Goal: Information Seeking & Learning: Learn about a topic

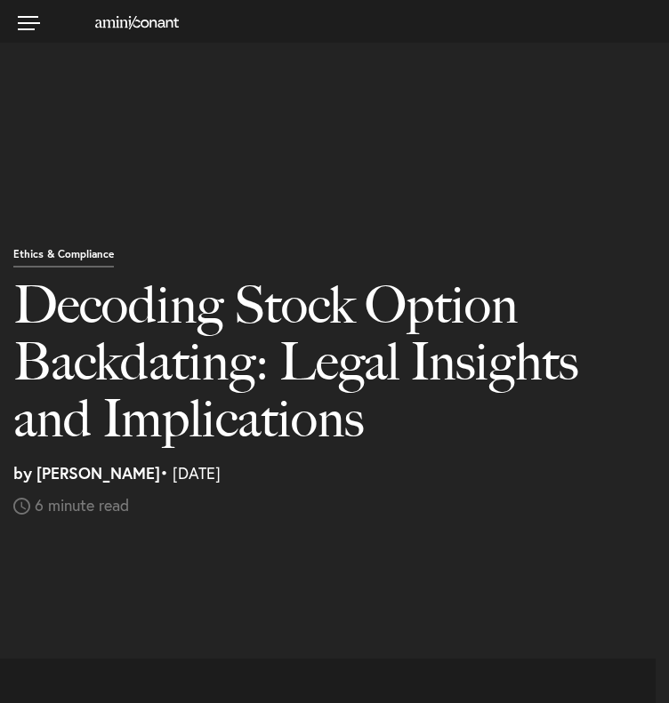
select select "US"
select select "Austin"
select select "Business and Civil Litigation"
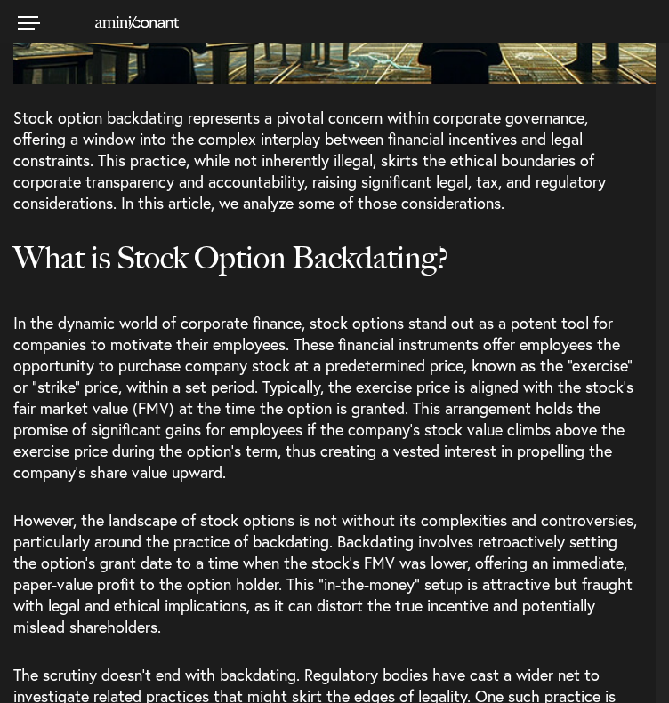
scroll to position [1245, 0]
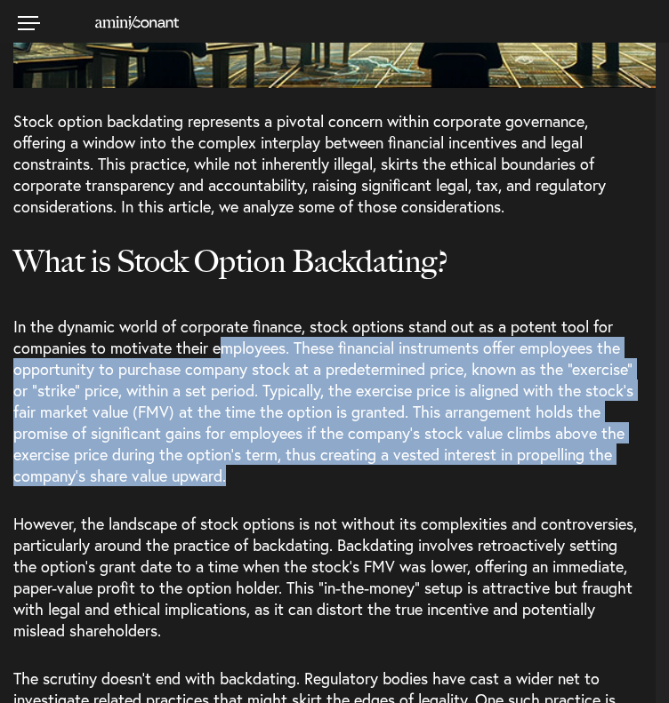
drag, startPoint x: 223, startPoint y: 355, endPoint x: 274, endPoint y: 469, distance: 124.6
click at [274, 469] on p "In the dynamic world of corporate finance, stock options stand out as a potent …" at bounding box center [334, 408] width 642 height 184
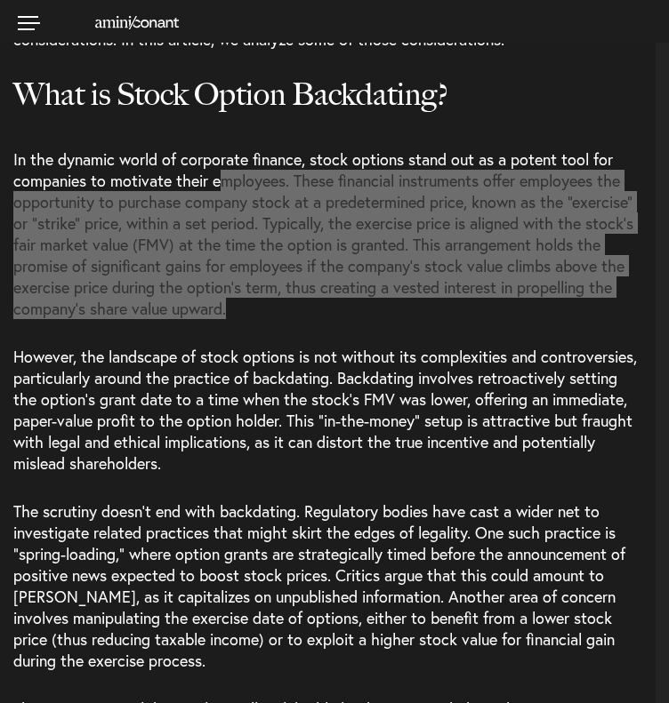
scroll to position [1423, 0]
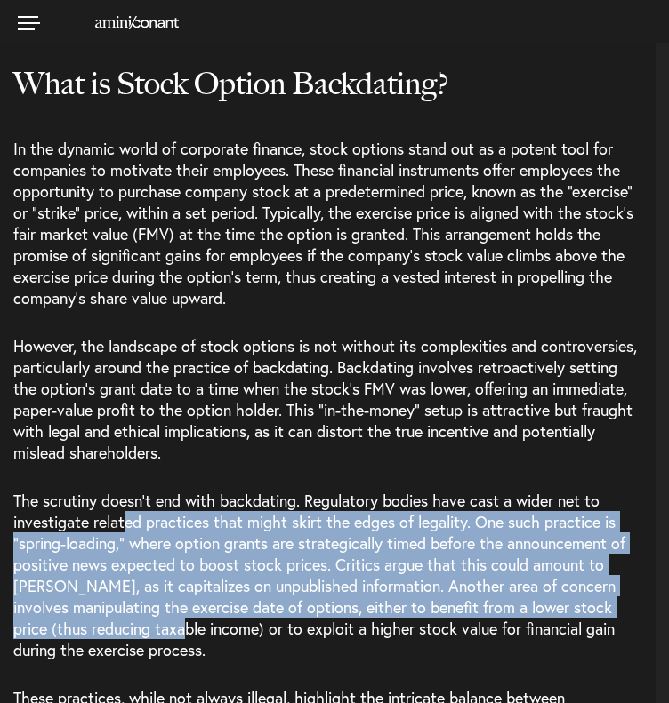
drag, startPoint x: 124, startPoint y: 510, endPoint x: 166, endPoint y: 632, distance: 129.6
click at [166, 632] on span "The scrutiny doesn’t end with backdating. Regulatory bodies have cast a wider n…" at bounding box center [319, 575] width 612 height 171
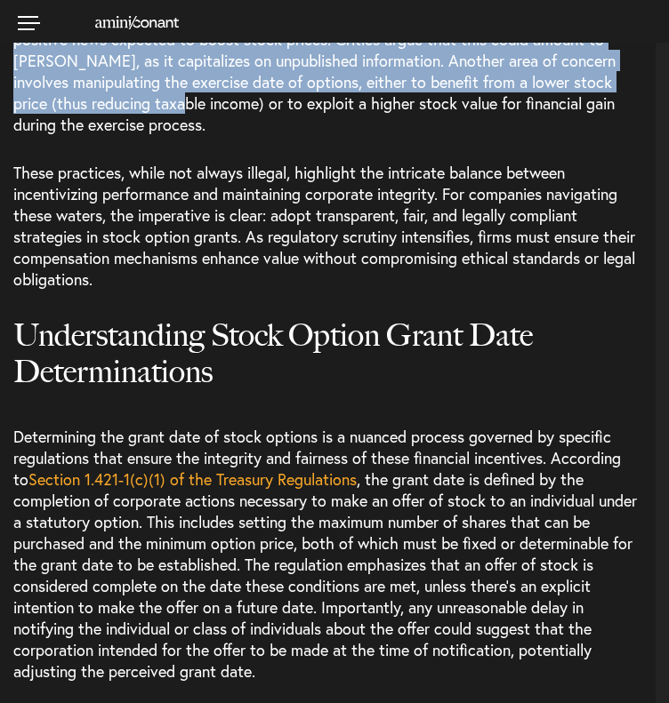
scroll to position [2134, 0]
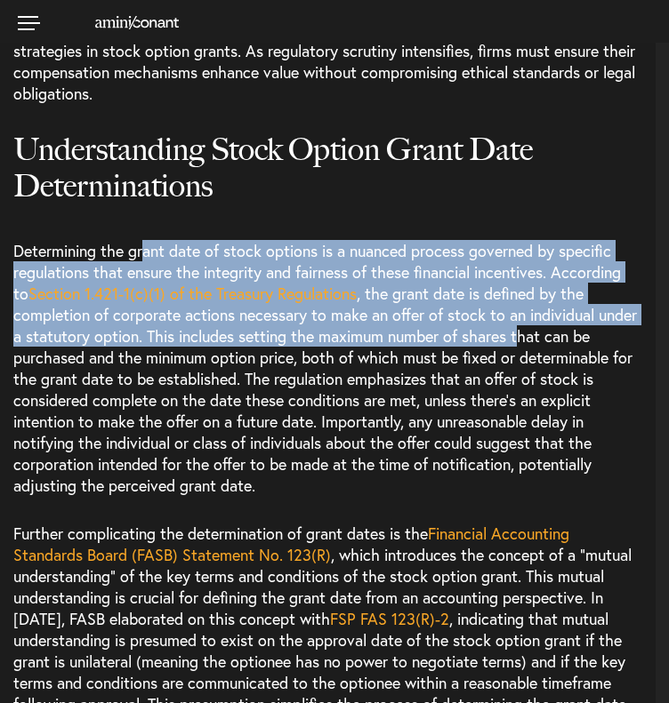
drag, startPoint x: 146, startPoint y: 249, endPoint x: 569, endPoint y: 350, distance: 435.3
click at [580, 341] on p "Determining the grant date of stock options is a nuanced process governed by sp…" at bounding box center [334, 374] width 642 height 269
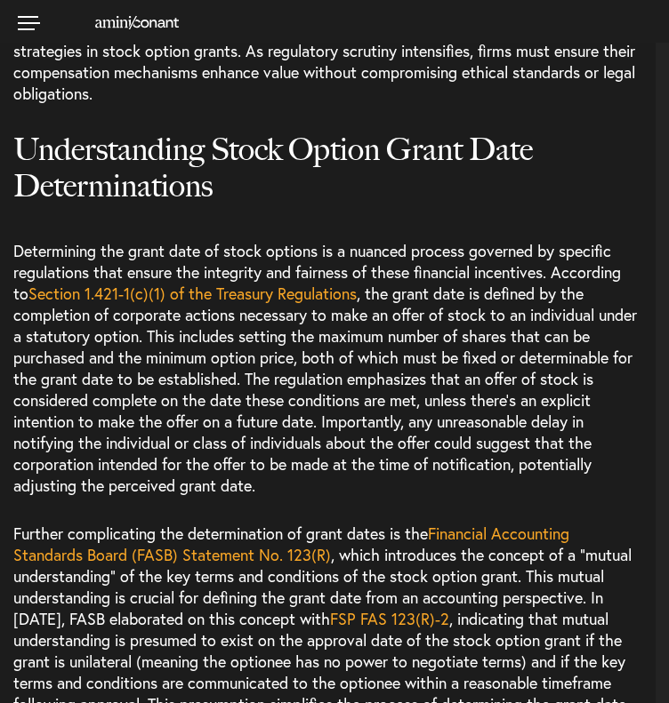
drag, startPoint x: 309, startPoint y: 438, endPoint x: 302, endPoint y: 432, distance: 9.5
click at [309, 438] on span ", the grant date is defined by the completion of corporate actions necessary to…" at bounding box center [324, 389] width 623 height 213
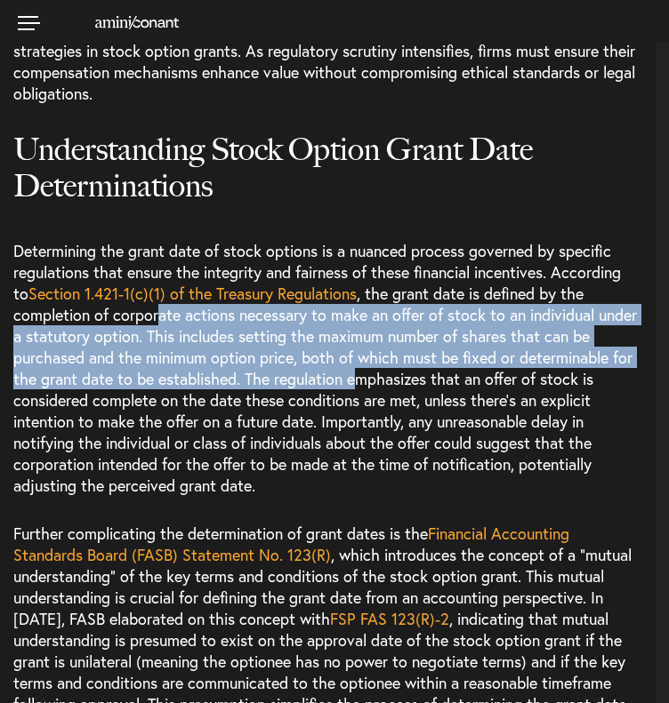
drag, startPoint x: 164, startPoint y: 317, endPoint x: 377, endPoint y: 450, distance: 251.2
click at [396, 376] on span ", the grant date is defined by the completion of corporate actions necessary to…" at bounding box center [324, 389] width 623 height 213
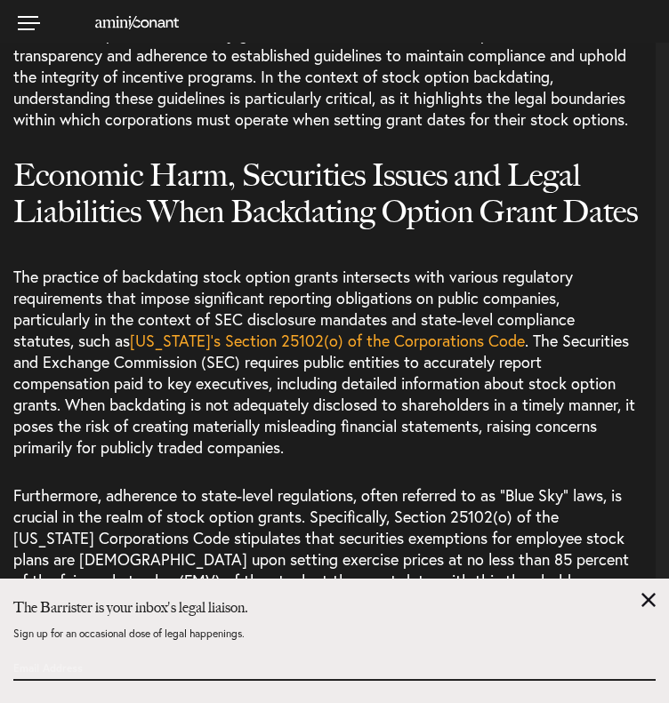
scroll to position [2935, 0]
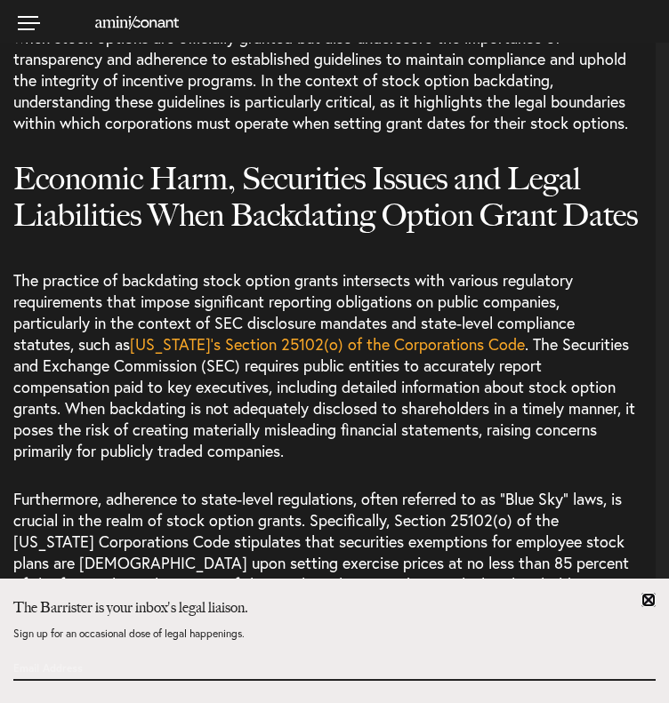
click at [647, 598] on link at bounding box center [648, 600] width 14 height 14
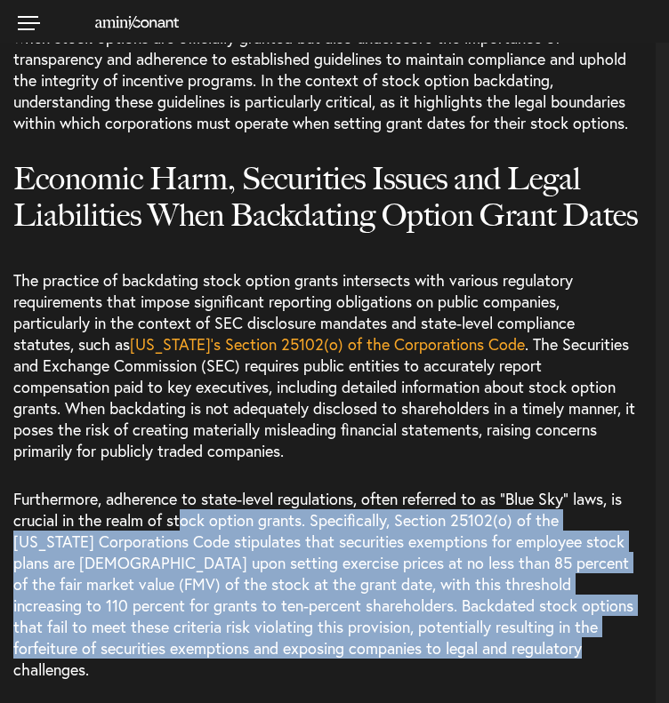
drag, startPoint x: 181, startPoint y: 526, endPoint x: 445, endPoint y: 565, distance: 267.0
click at [483, 647] on span "Furthermore, adherence to state-level regulations, often referred to as “Blue S…" at bounding box center [323, 584] width 620 height 192
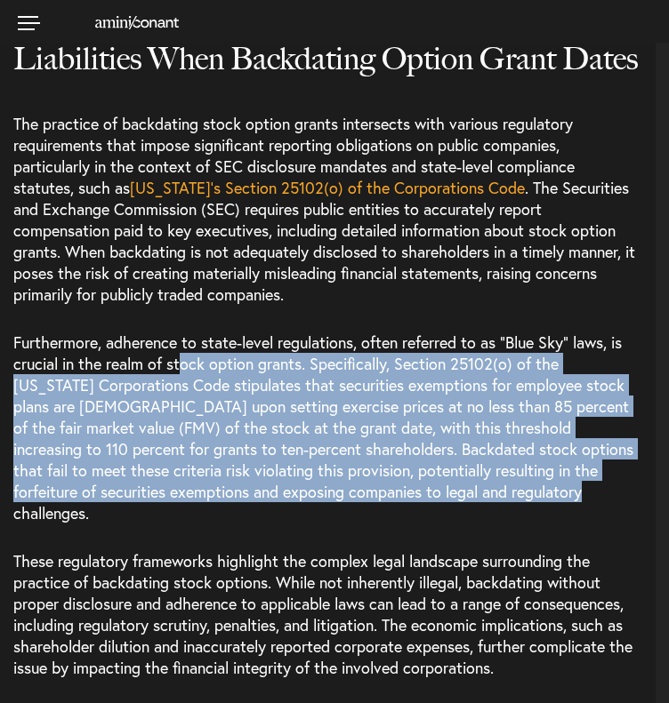
scroll to position [3201, 0]
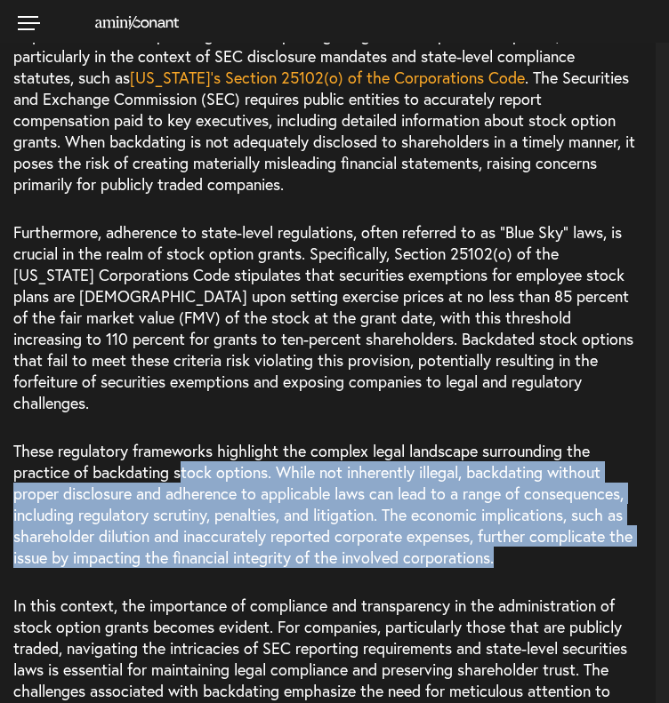
drag, startPoint x: 181, startPoint y: 438, endPoint x: 608, endPoint y: 551, distance: 441.5
click at [608, 551] on p "These regulatory frameworks highlight the complex legal landscape surrounding t…" at bounding box center [334, 504] width 642 height 155
click at [341, 451] on span "These regulatory frameworks highlight the complex legal landscape surrounding t…" at bounding box center [322, 504] width 619 height 128
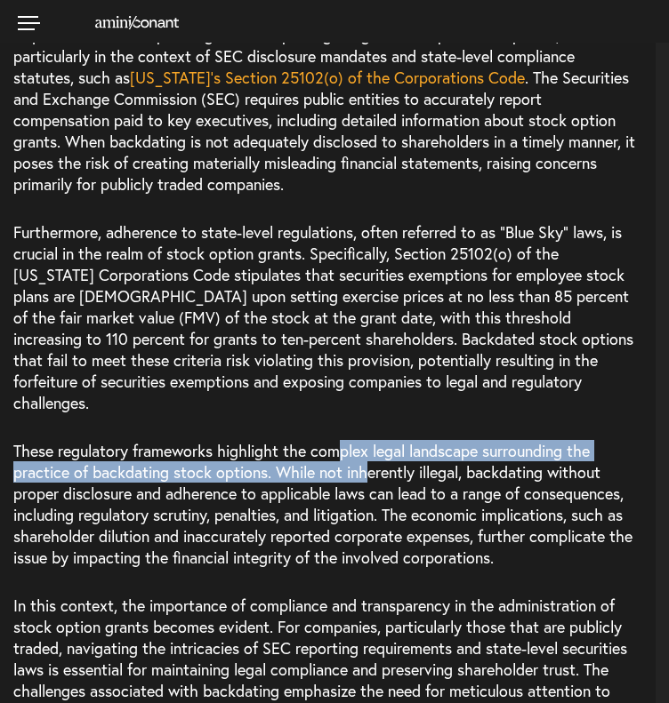
drag, startPoint x: 349, startPoint y: 437, endPoint x: 444, endPoint y: 506, distance: 117.7
click at [444, 503] on span "These regulatory frameworks highlight the complex legal landscape surrounding t…" at bounding box center [322, 504] width 619 height 128
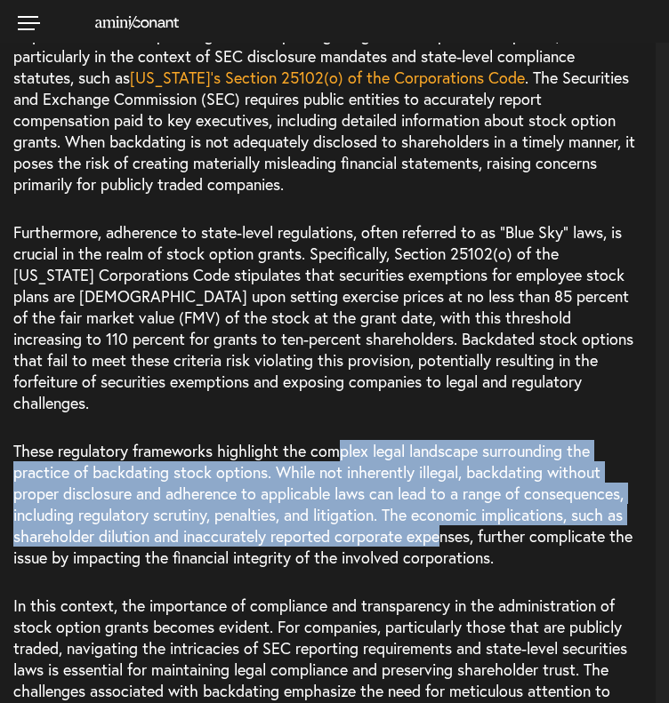
click at [209, 455] on span "These regulatory frameworks highlight the complex legal landscape surrounding t…" at bounding box center [322, 504] width 619 height 128
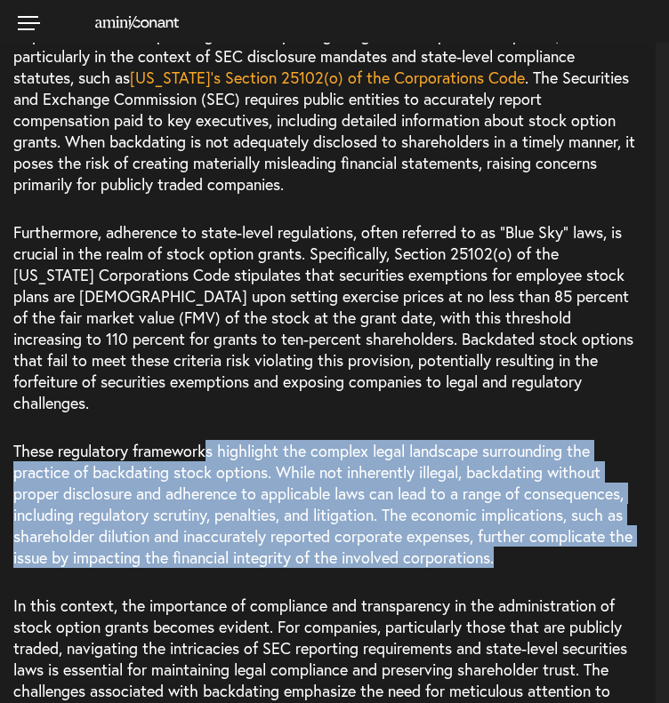
drag, startPoint x: 294, startPoint y: 426, endPoint x: 602, endPoint y: 545, distance: 330.0
click at [602, 545] on p "These regulatory frameworks highlight the complex legal landscape surrounding t…" at bounding box center [334, 504] width 642 height 155
click at [346, 476] on span "These regulatory frameworks highlight the complex legal landscape surrounding t…" at bounding box center [322, 504] width 619 height 128
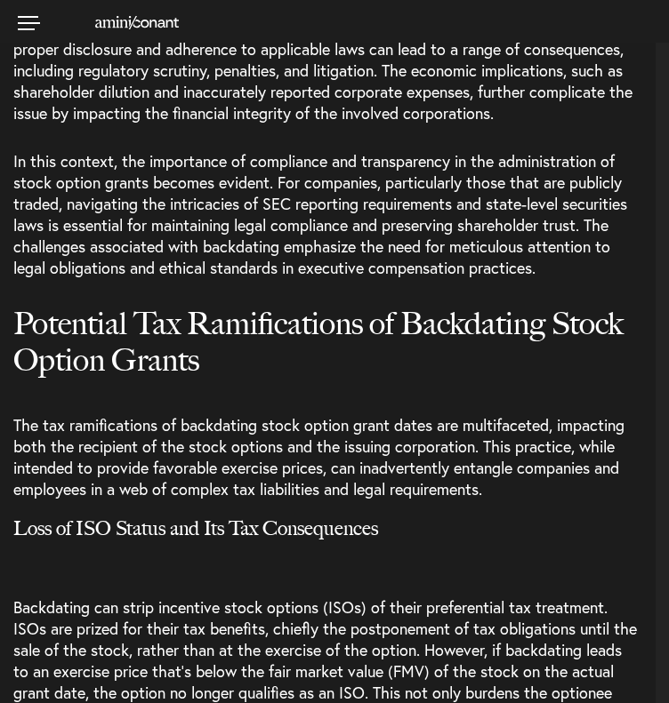
scroll to position [3824, 0]
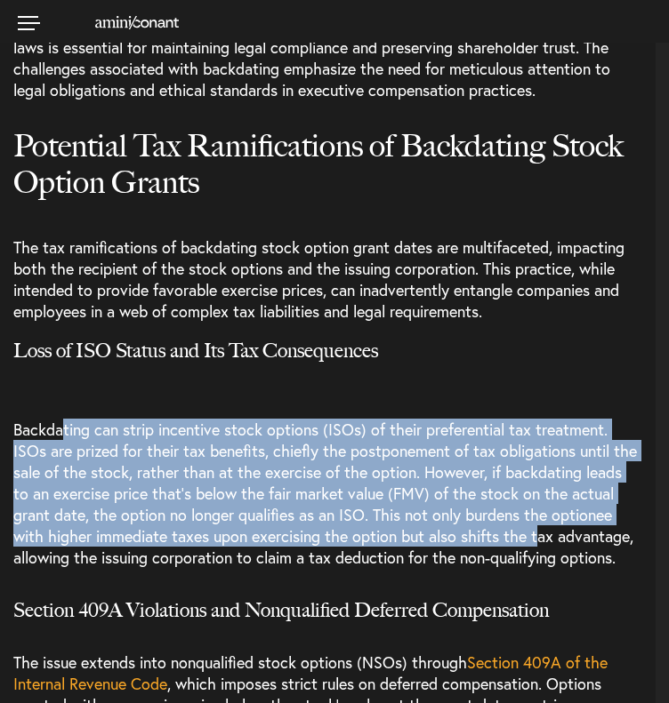
drag, startPoint x: 60, startPoint y: 415, endPoint x: 608, endPoint y: 518, distance: 557.2
click at [608, 518] on span "Backdating can strip incentive stock options (ISOs) of their preferential tax t…" at bounding box center [324, 493] width 623 height 149
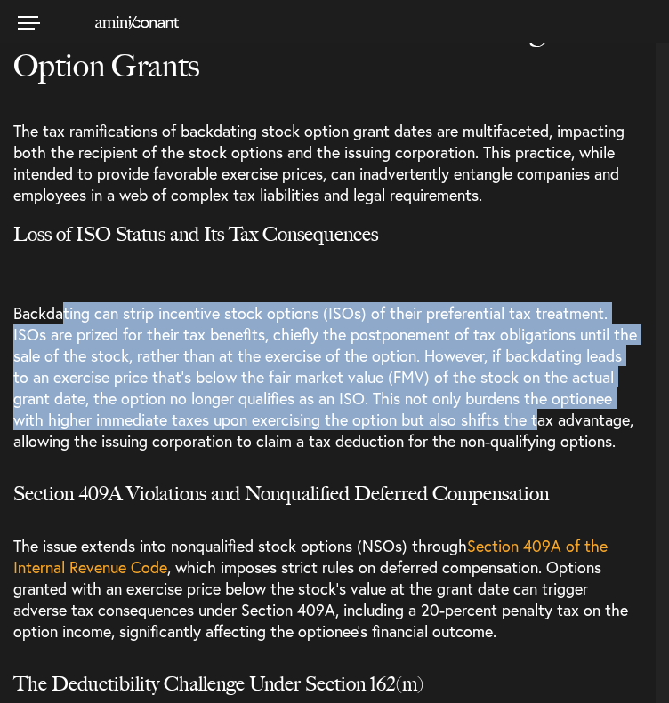
scroll to position [3913, 0]
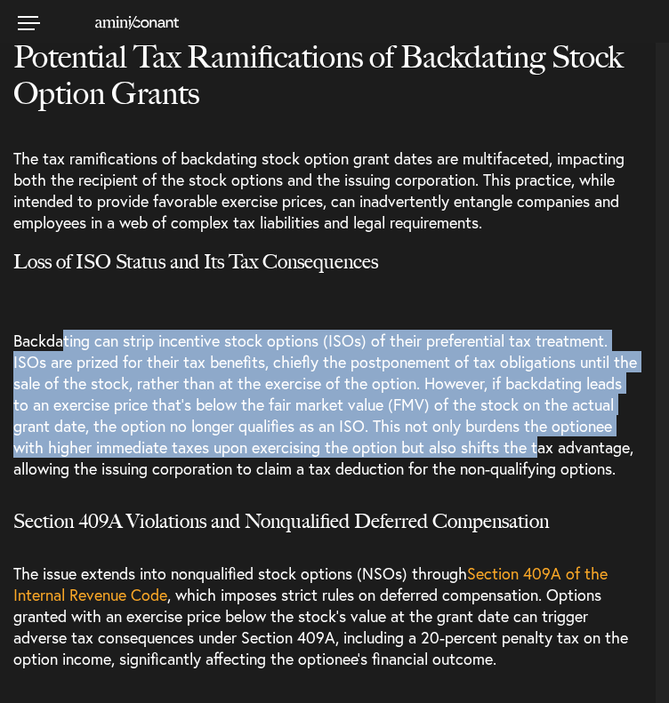
click at [146, 341] on span "Backdating can strip incentive stock options (ISOs) of their preferential tax t…" at bounding box center [324, 404] width 623 height 149
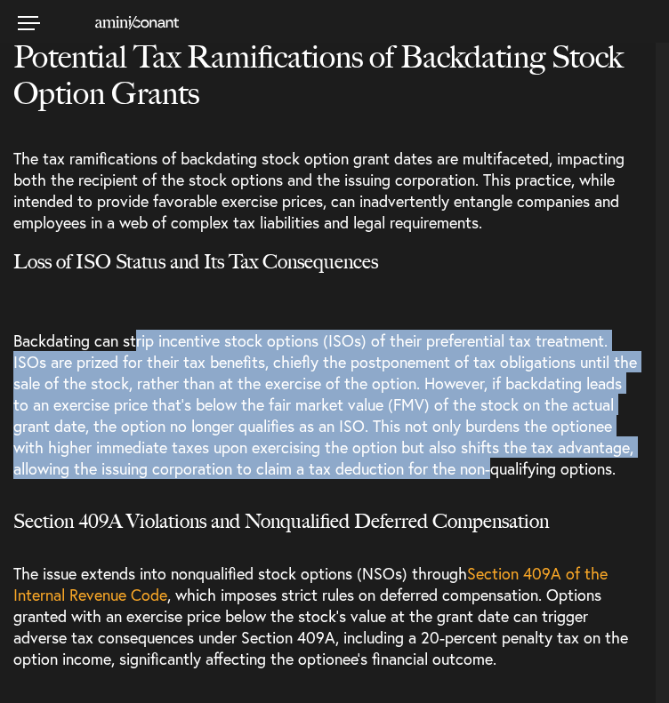
drag, startPoint x: 136, startPoint y: 319, endPoint x: 617, endPoint y: 447, distance: 497.8
click at [617, 447] on p "Backdating can strip incentive stock options (ISOs) of their preferential tax t…" at bounding box center [334, 405] width 642 height 176
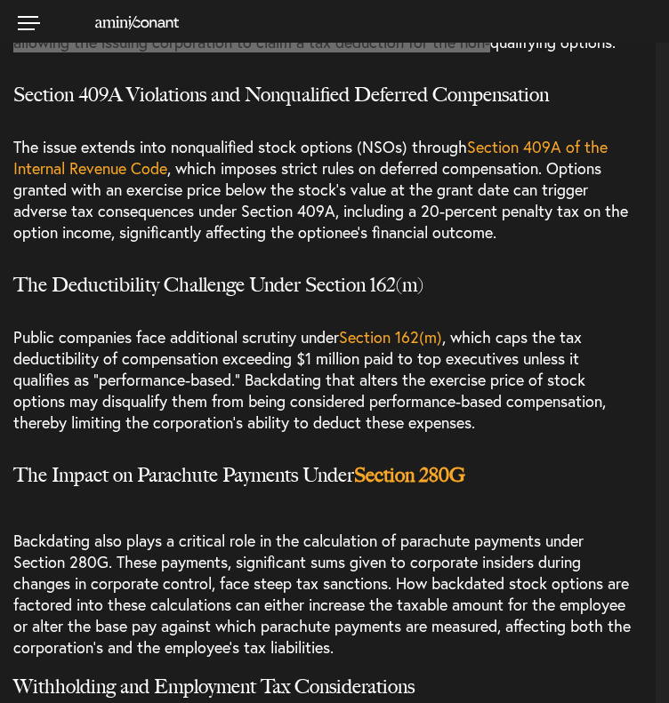
scroll to position [4535, 0]
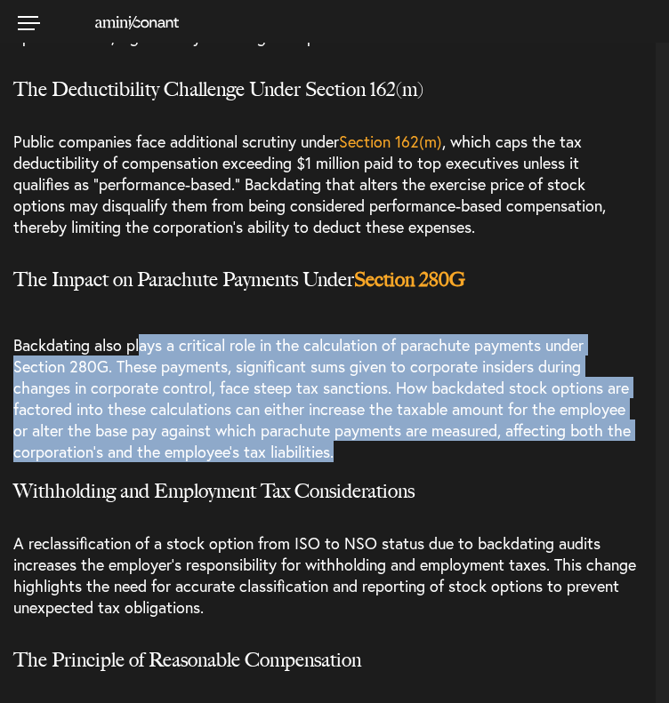
drag, startPoint x: 139, startPoint y: 345, endPoint x: 339, endPoint y: 446, distance: 224.3
click at [339, 446] on p "Backdating also plays a critical role in the calculation of parachute payments …" at bounding box center [334, 398] width 642 height 155
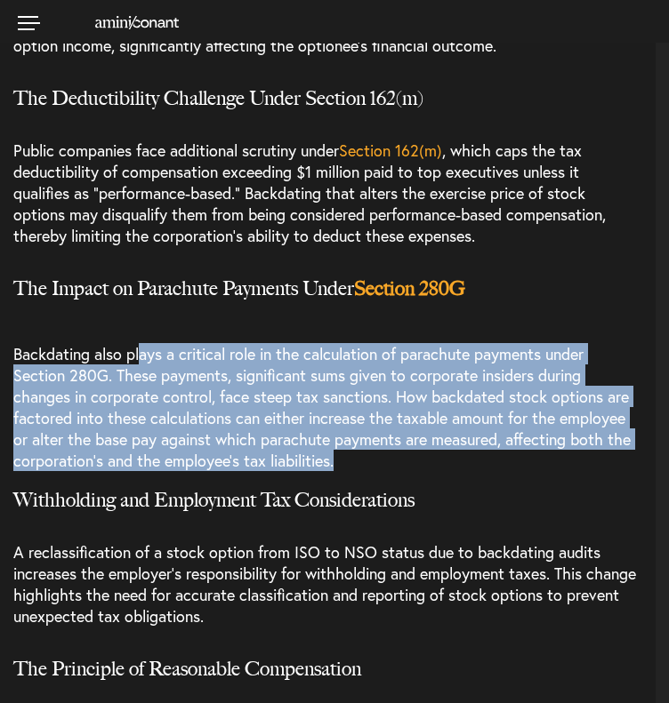
scroll to position [4268, 0]
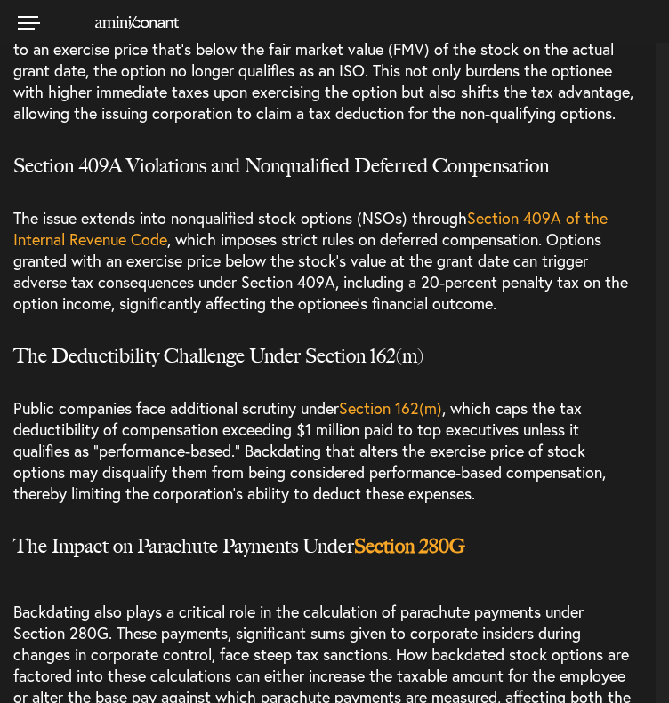
click at [231, 436] on span ", which caps the tax deductibility of compensation exceeding $1 million paid to…" at bounding box center [309, 451] width 592 height 107
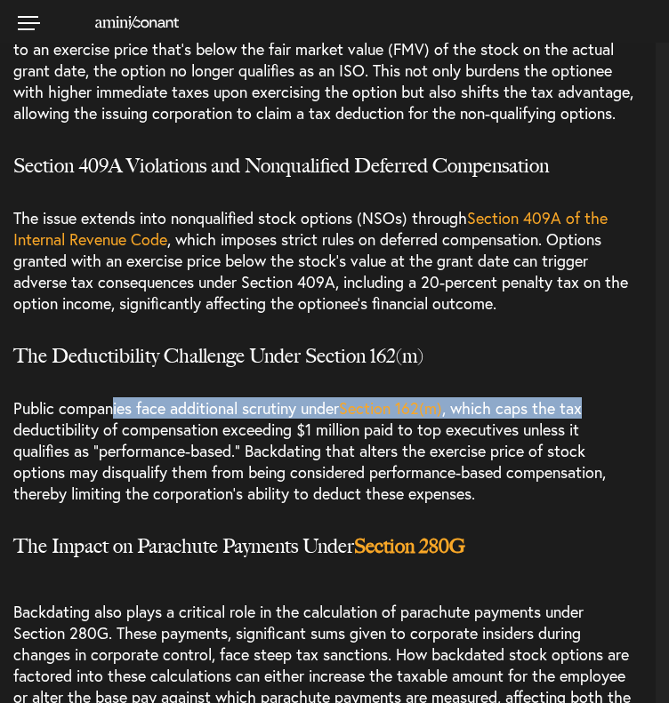
drag, startPoint x: 114, startPoint y: 398, endPoint x: 605, endPoint y: 414, distance: 491.1
click at [605, 414] on p "Public companies face additional scrutiny under Section 162(m) , which caps the…" at bounding box center [334, 450] width 642 height 133
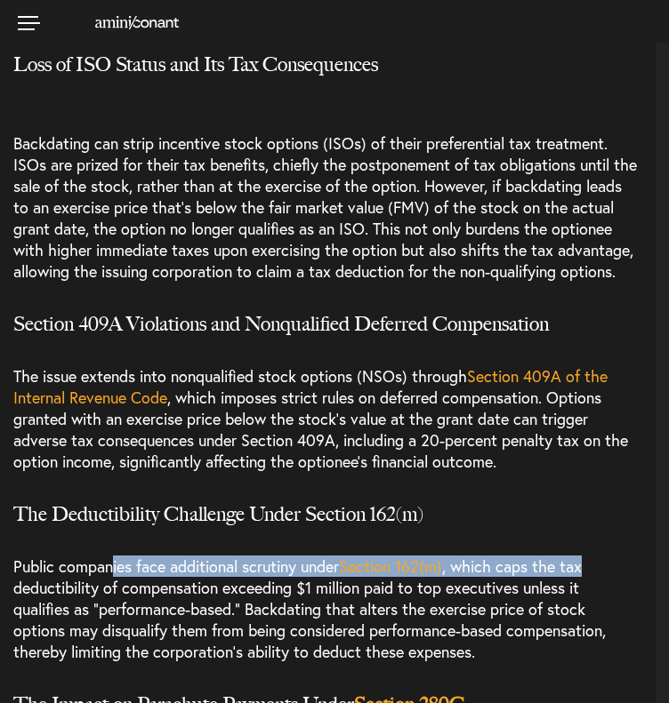
scroll to position [4091, 0]
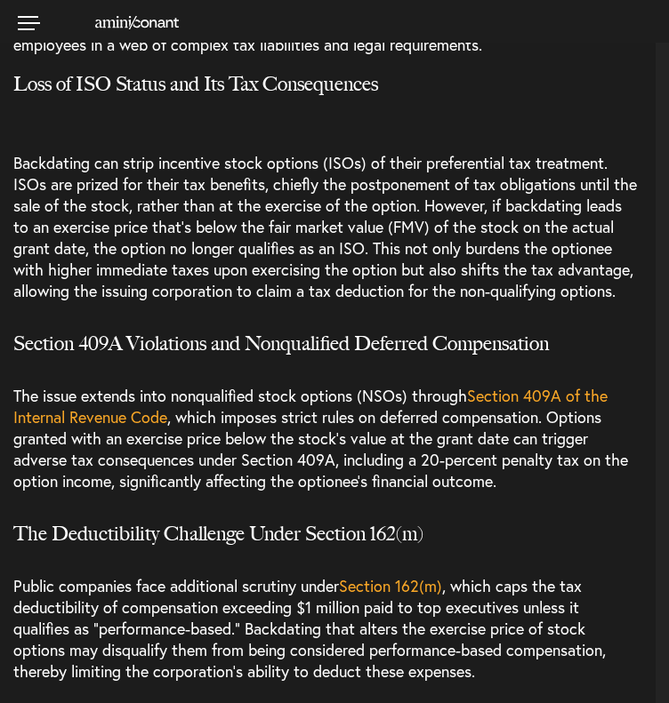
click at [245, 406] on span ", which imposes strict rules on deferred compensation. Options granted with an …" at bounding box center [320, 448] width 614 height 85
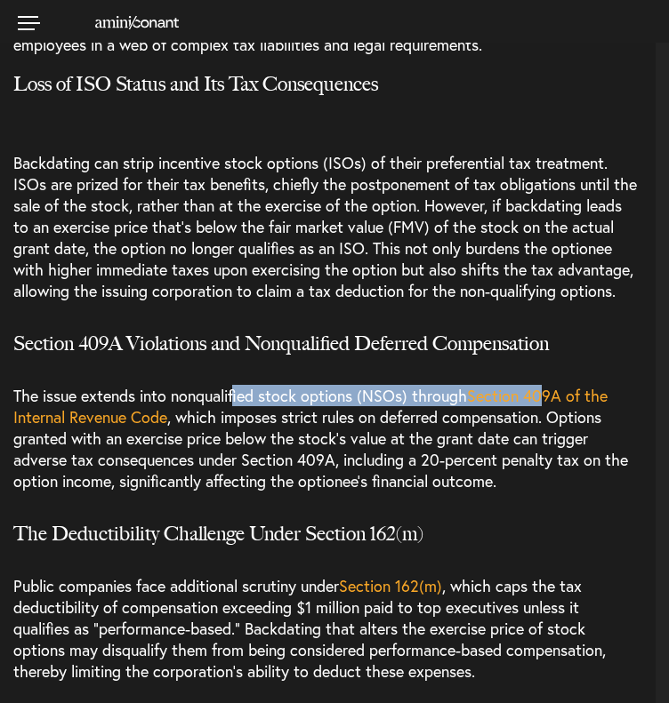
drag, startPoint x: 236, startPoint y: 391, endPoint x: 550, endPoint y: 398, distance: 314.0
click at [550, 398] on p "The issue extends into nonqualified stock options (NSOs) through Section 409A o…" at bounding box center [334, 438] width 642 height 133
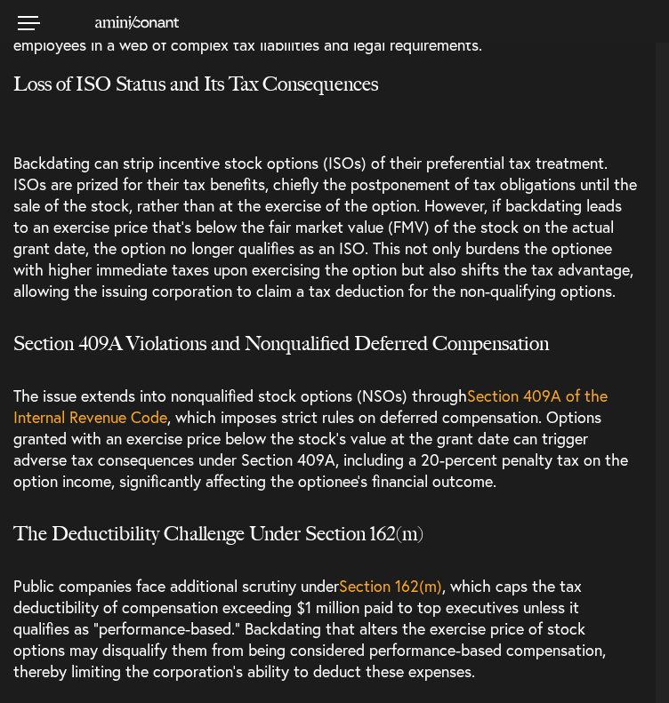
click at [317, 476] on span ", which imposes strict rules on deferred compensation. Options granted with an …" at bounding box center [320, 448] width 614 height 85
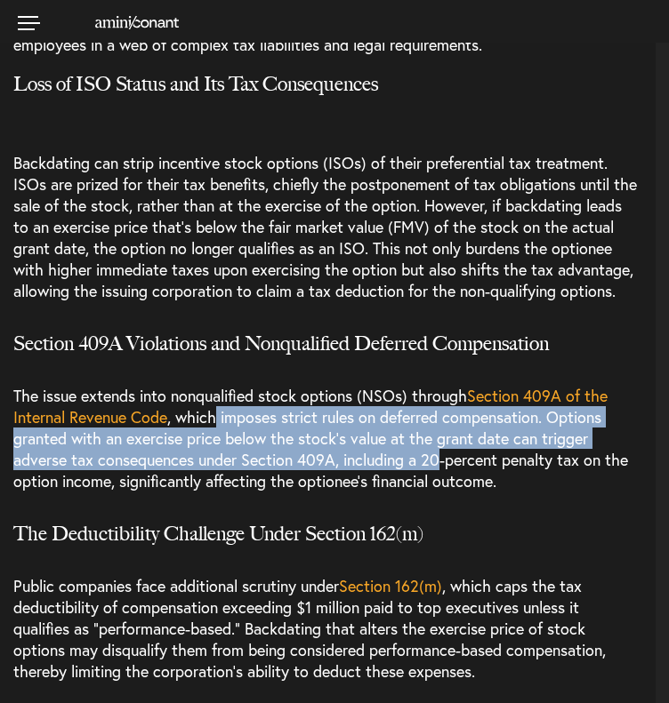
drag, startPoint x: 217, startPoint y: 422, endPoint x: 391, endPoint y: 358, distance: 185.4
click at [512, 466] on span ", which imposes strict rules on deferred compensation. Options granted with an …" at bounding box center [320, 448] width 614 height 85
